Goal: Information Seeking & Learning: Learn about a topic

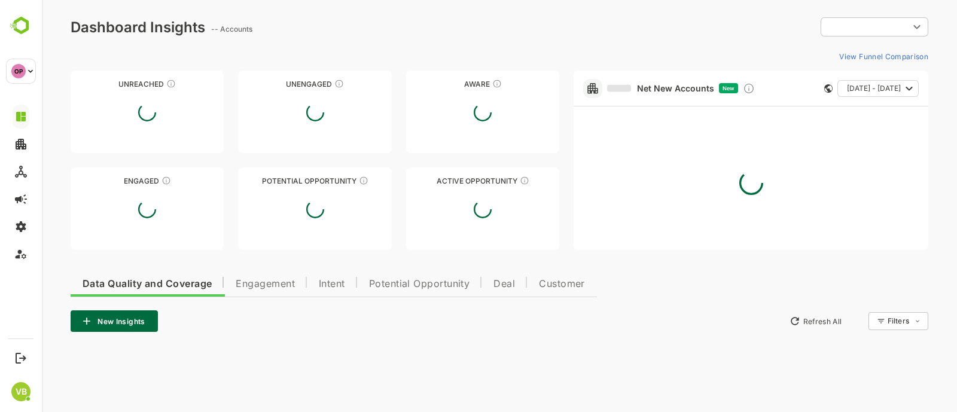
type input "**********"
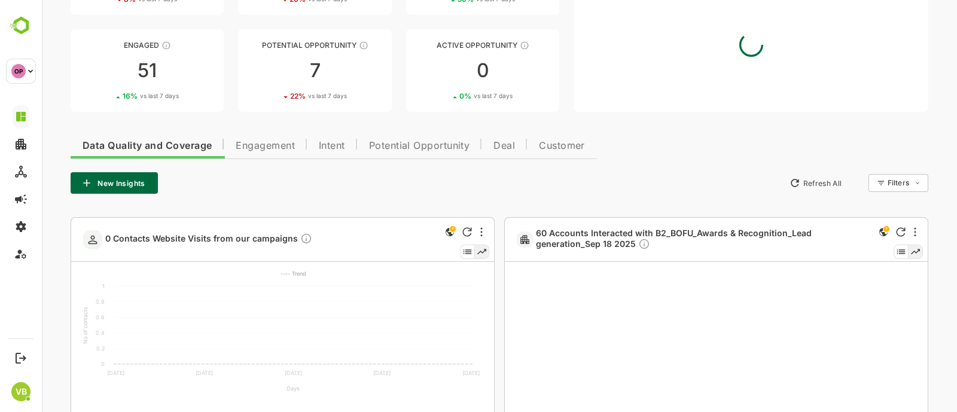
scroll to position [152, 0]
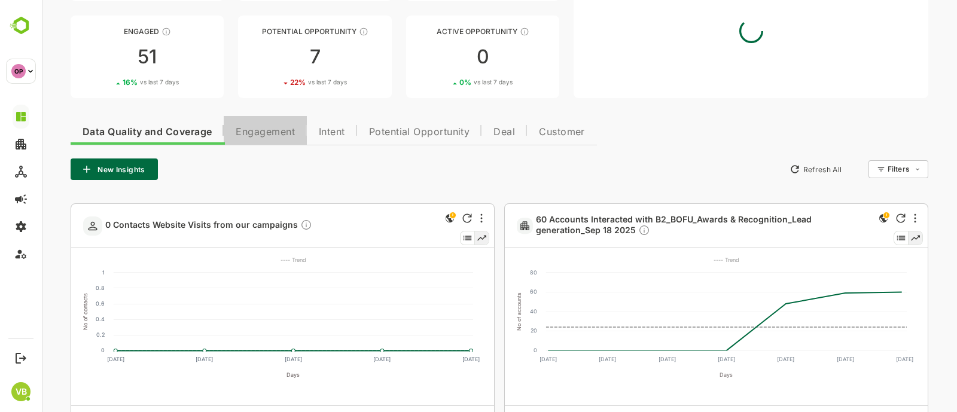
click at [285, 135] on span "Engagement" at bounding box center [265, 132] width 59 height 10
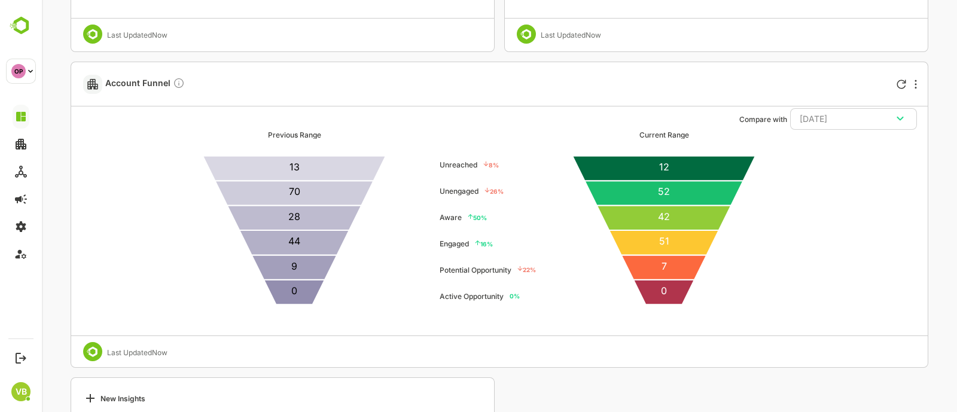
scroll to position [2519, 0]
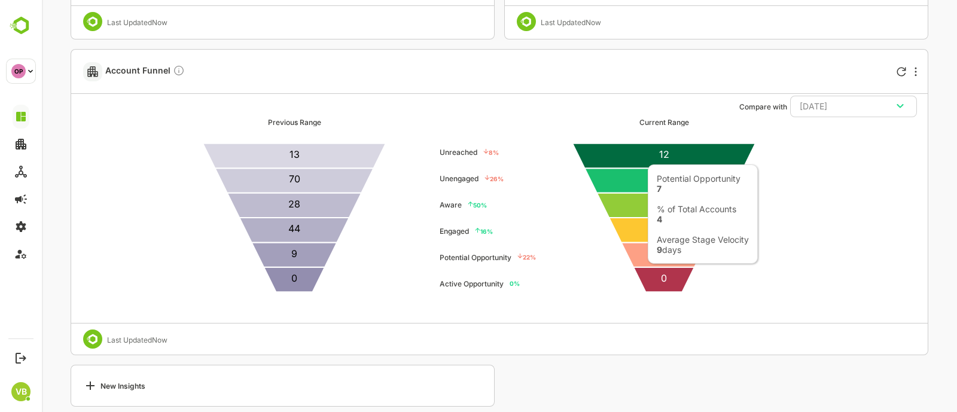
click at [650, 255] on icon at bounding box center [665, 254] width 86 height 25
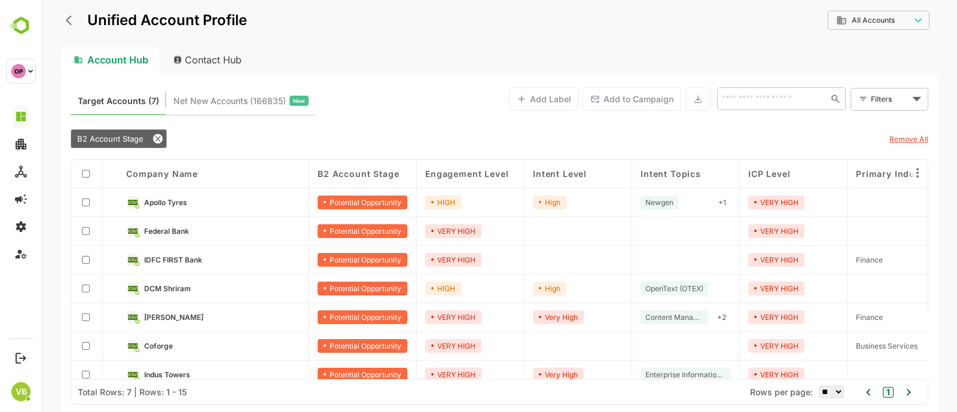
scroll to position [11, 0]
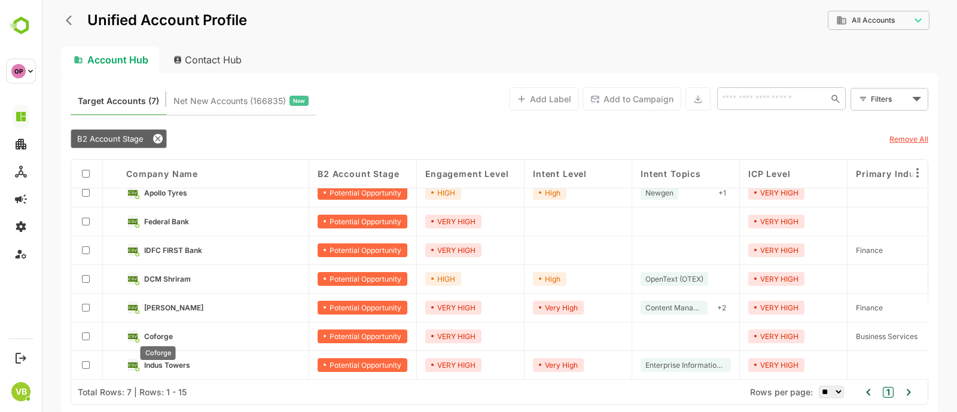
click at [154, 336] on span "Coforge" at bounding box center [158, 336] width 29 height 9
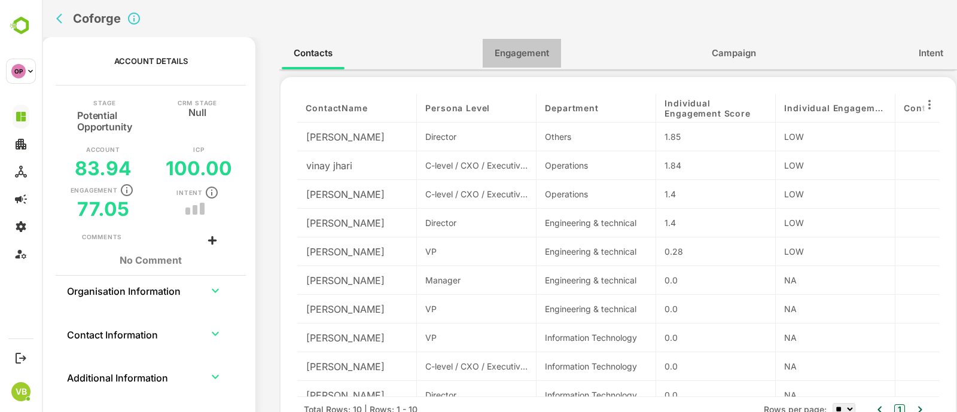
click at [512, 46] on span "Engagement" at bounding box center [522, 53] width 54 height 16
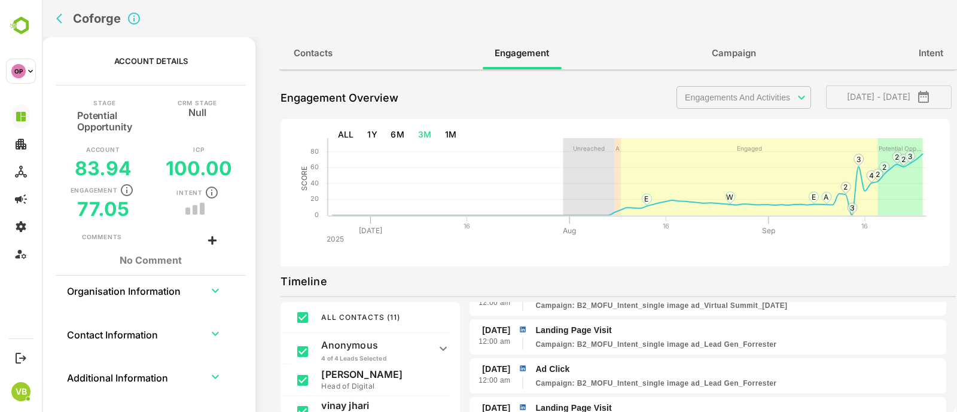
scroll to position [0, 0]
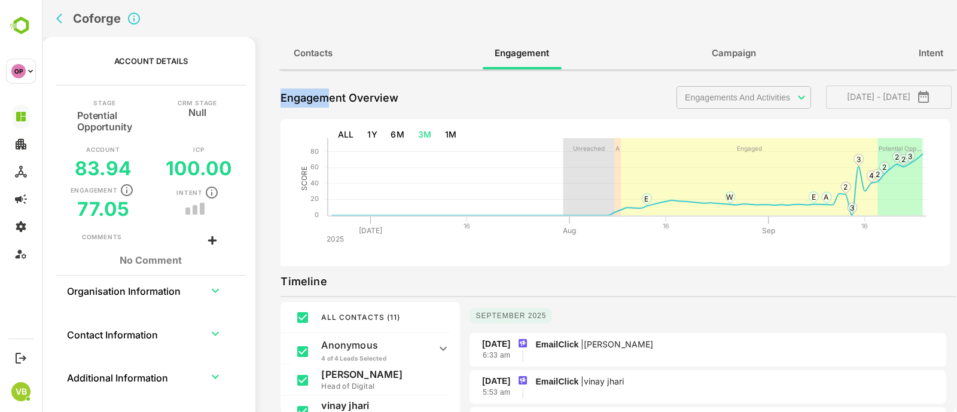
drag, startPoint x: 326, startPoint y: 75, endPoint x: 319, endPoint y: 57, distance: 19.7
click at [319, 57] on div "**********" at bounding box center [618, 228] width 678 height 383
click at [319, 57] on span "Contacts" at bounding box center [313, 53] width 39 height 16
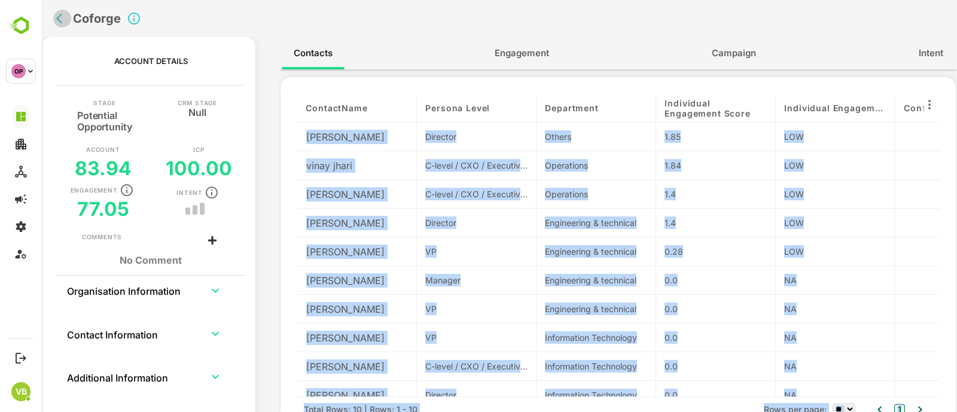
click at [56, 15] on button "back" at bounding box center [62, 19] width 18 height 18
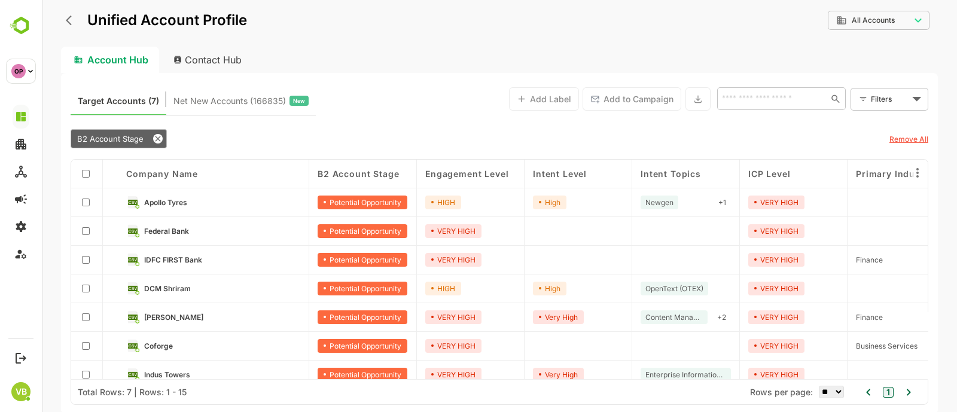
scroll to position [11, 0]
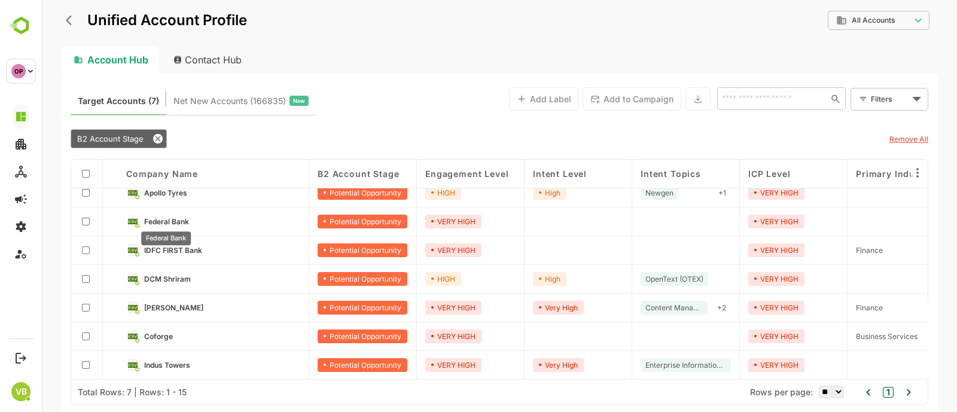
click at [167, 217] on span "Federal Bank" at bounding box center [166, 221] width 45 height 9
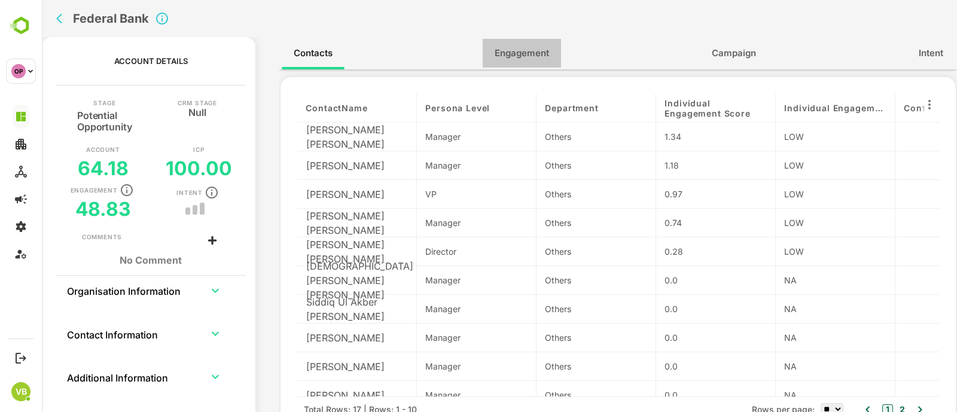
click at [538, 39] on button "Engagement" at bounding box center [522, 53] width 78 height 29
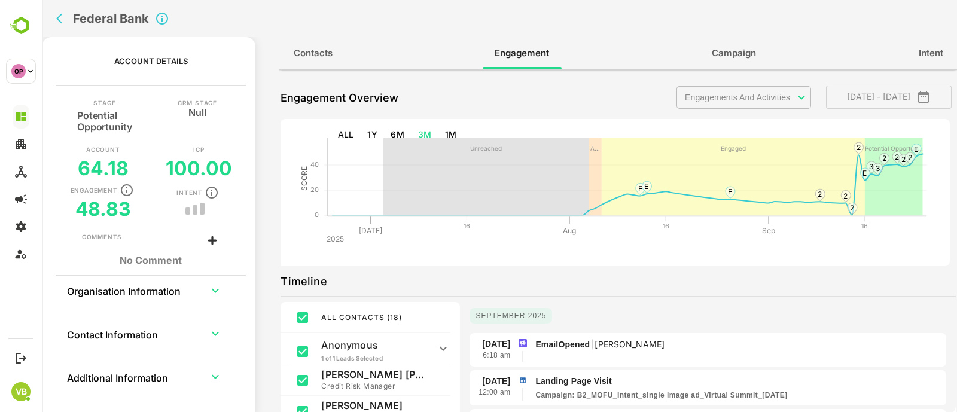
scroll to position [1, 0]
click at [557, 346] on p "EmailOpened | [PERSON_NAME]" at bounding box center [738, 343] width 406 height 13
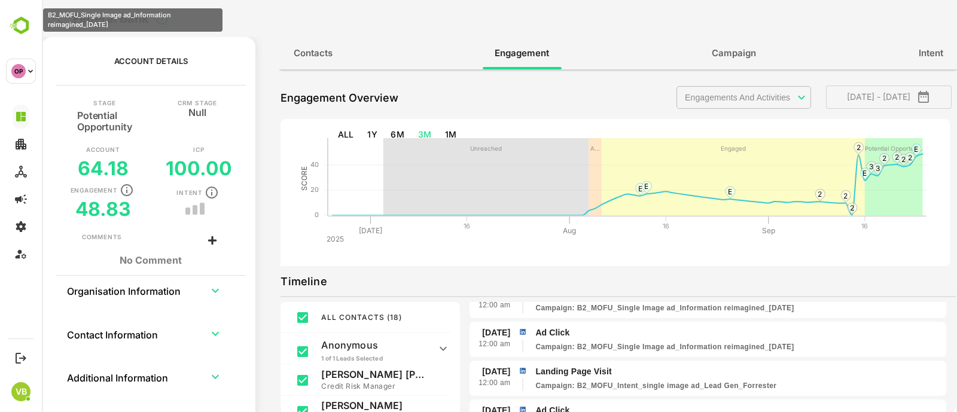
scroll to position [0, 0]
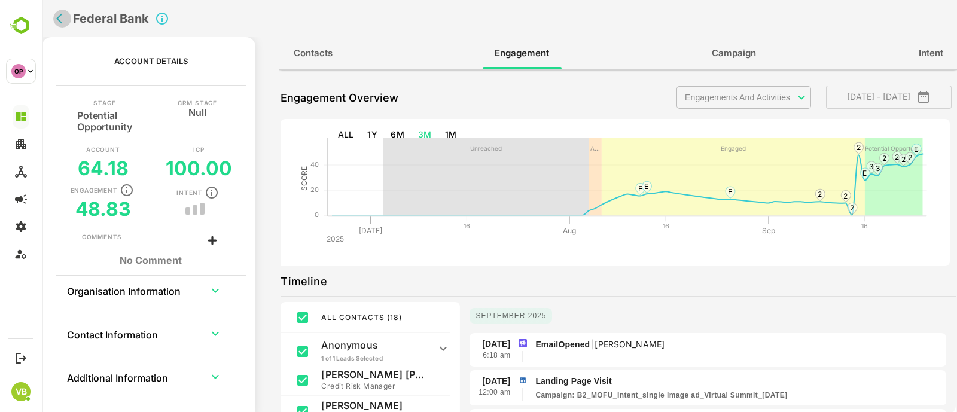
click at [62, 19] on icon "back" at bounding box center [62, 19] width 12 height 12
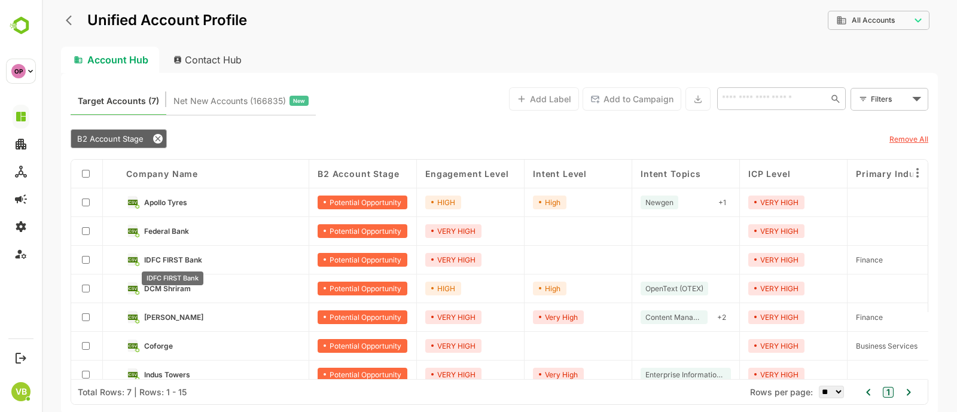
click at [169, 256] on span "IDFC FIRST Bank" at bounding box center [173, 259] width 58 height 9
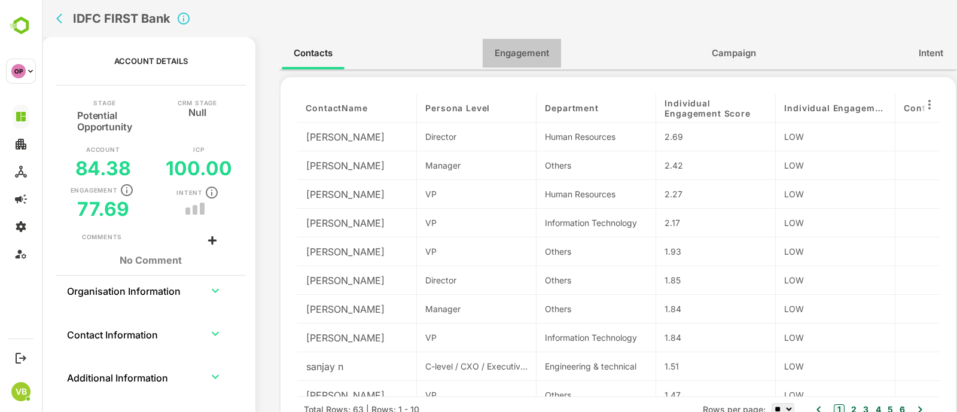
click at [513, 55] on span "Engagement" at bounding box center [522, 53] width 54 height 16
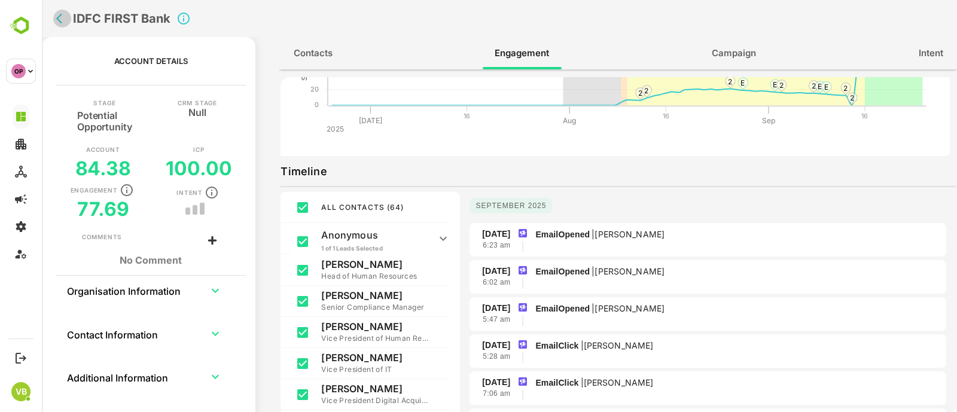
click at [67, 19] on icon "back" at bounding box center [62, 19] width 12 height 12
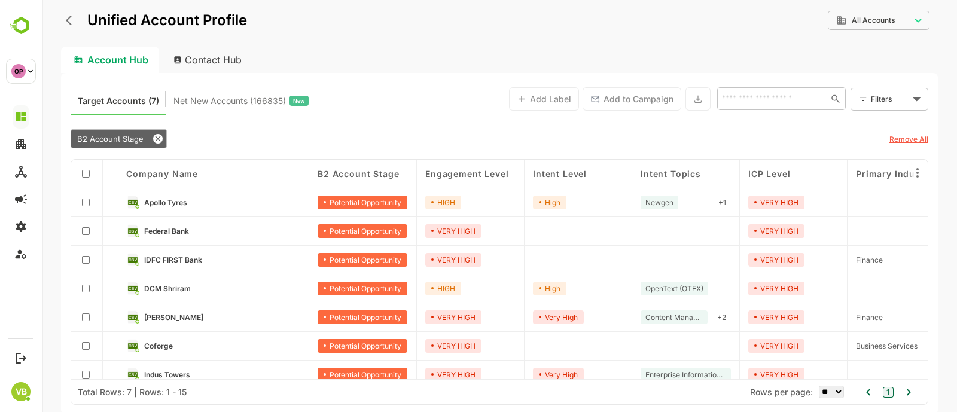
scroll to position [11, 0]
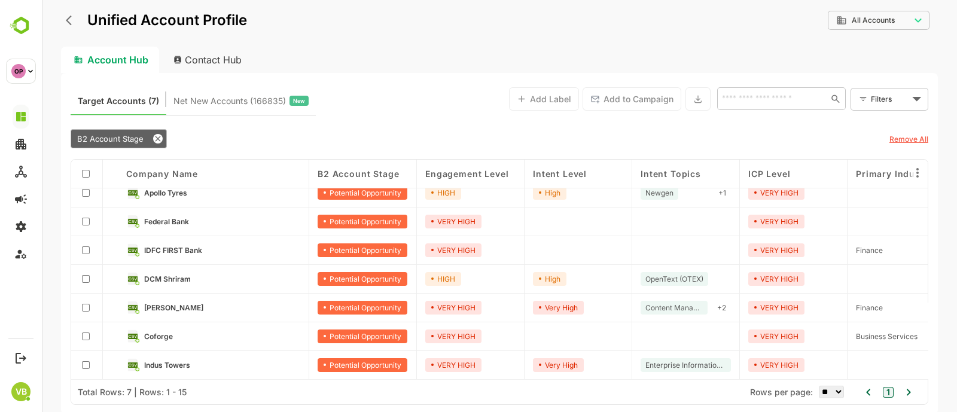
click at [173, 283] on div "DCM Shriram" at bounding box center [213, 279] width 191 height 29
click at [171, 275] on span "DCM Shriram" at bounding box center [167, 279] width 47 height 9
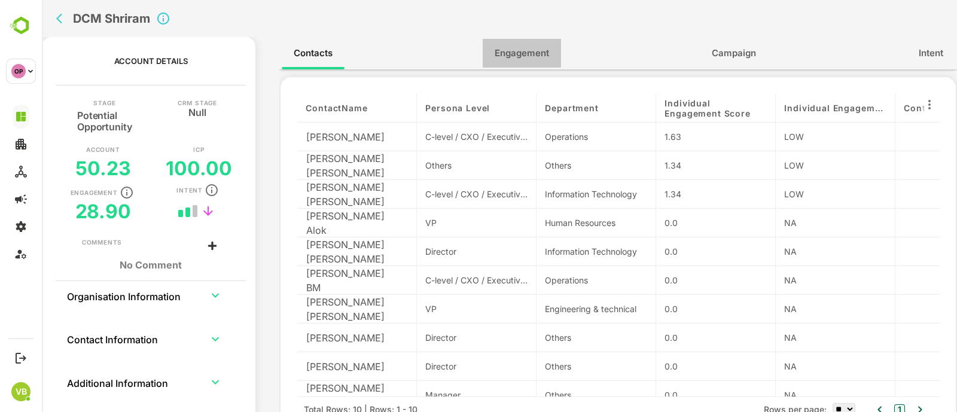
click at [532, 55] on span "Engagement" at bounding box center [522, 53] width 54 height 16
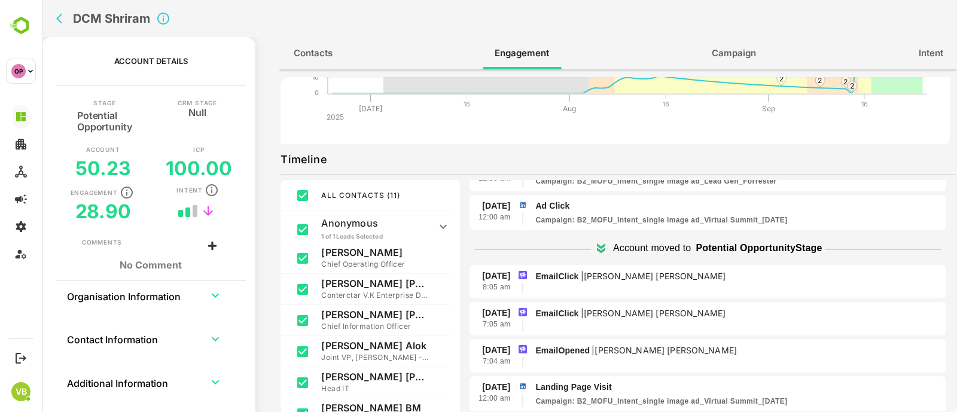
scroll to position [251, 0]
